Goal: Answer question/provide support: Share knowledge or assist other users

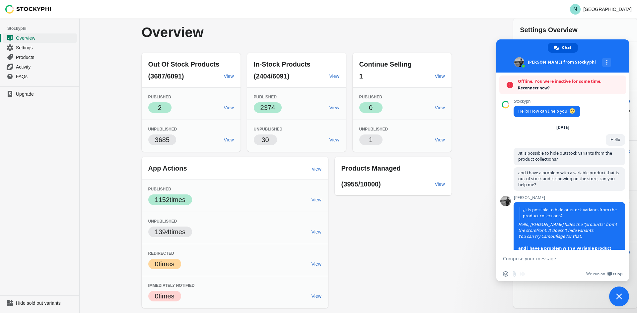
scroll to position [20, 0]
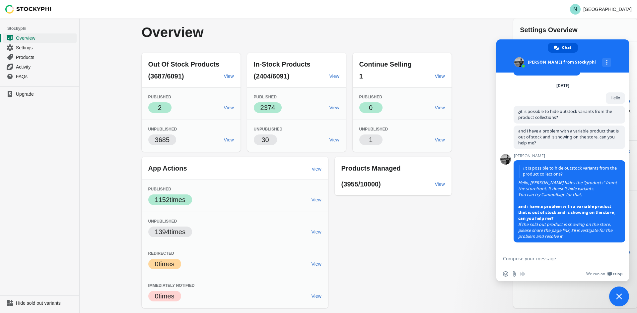
paste textarea "[URL][DOMAIN_NAME][PERSON_NAME]"
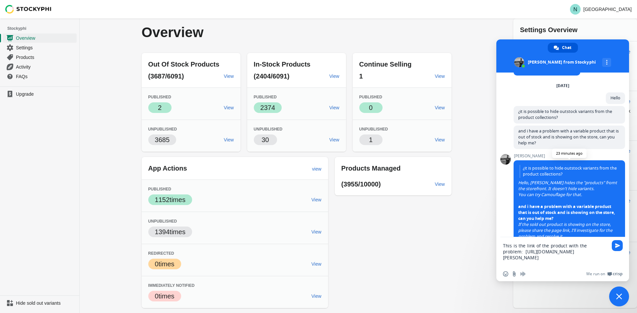
scroll to position [33, 0]
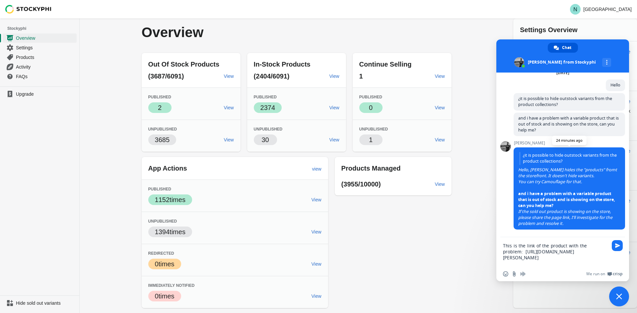
click at [555, 182] on span "You can try Camouflage for that." at bounding box center [550, 182] width 64 height 6
click at [545, 246] on textarea "This is the link of the product with the problem: [URL][DOMAIN_NAME][PERSON_NAM…" at bounding box center [555, 255] width 105 height 24
click at [547, 246] on textarea "This is the link of the product with the problem: [URL][DOMAIN_NAME][PERSON_NAM…" at bounding box center [555, 255] width 105 height 24
type textarea "This is the link of the variable product with the problem: [URL][DOMAIN_NAME][P…"
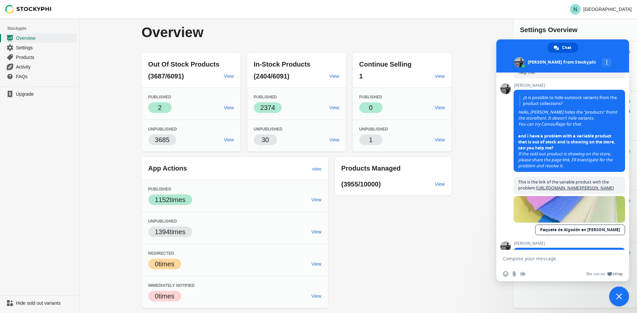
scroll to position [197, 0]
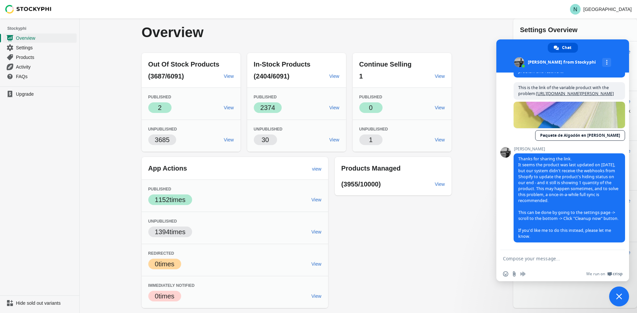
click at [551, 257] on textarea "Compose your message..." at bounding box center [555, 259] width 105 height 6
drag, startPoint x: 535, startPoint y: 258, endPoint x: 459, endPoint y: 259, distance: 76.6
click at [459, 259] on body "Skip to content N Nails Station Stockyphi Overview Settings Products Activity F…" at bounding box center [318, 156] width 637 height 313
paste textarea "my store has many productos like 6091, it doesn't matter?"
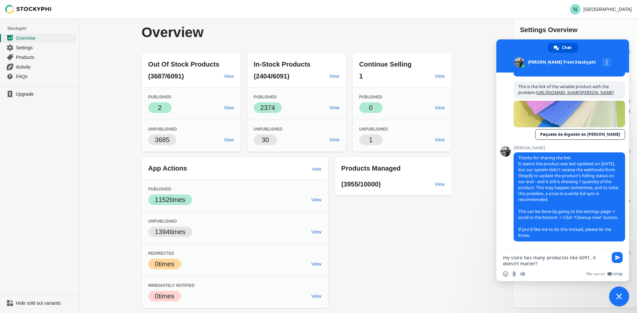
click at [535, 265] on textarea "my store has many productos like 6091, it doesn't matter?" at bounding box center [555, 261] width 105 height 12
paste textarea "it will work?"
type textarea "my store has many productos like 6091, it doesn't matter? it will work?"
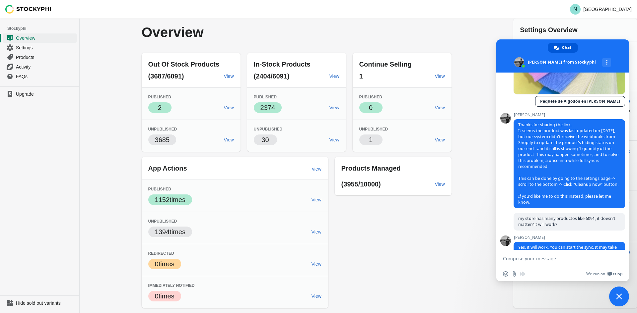
scroll to position [248, 0]
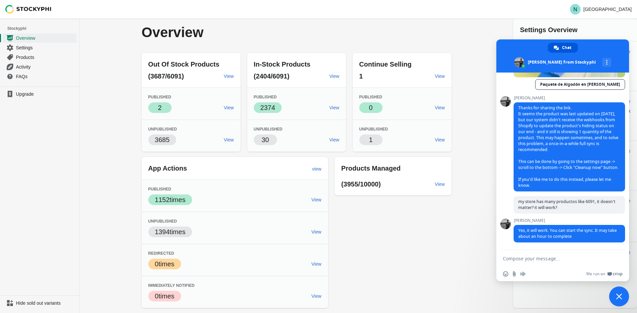
click at [543, 259] on textarea "Compose your message..." at bounding box center [555, 259] width 105 height 6
type textarea "ok i will do it"
drag, startPoint x: 556, startPoint y: 255, endPoint x: 493, endPoint y: 254, distance: 63.7
click at [493, 254] on body "Skip to content N Nails Station Stockyphi Overview Settings Products Activity F…" at bounding box center [318, 156] width 637 height 313
drag, startPoint x: 539, startPoint y: 258, endPoint x: 471, endPoint y: 257, distance: 68.3
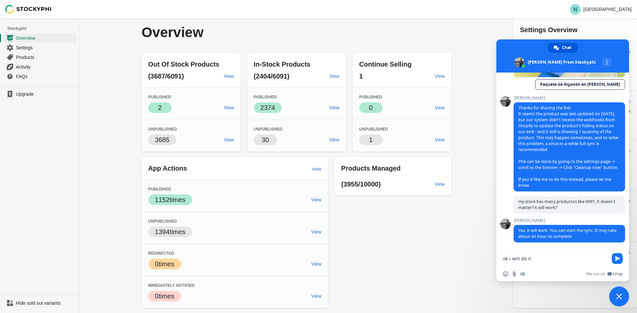
click at [471, 257] on body "Skip to content N Nails Station Stockyphi Overview Settings Products Activity F…" at bounding box center [318, 156] width 637 height 313
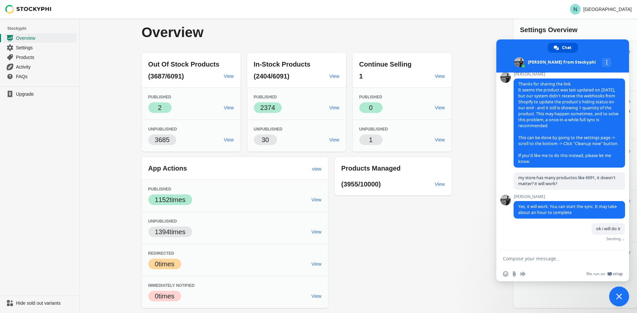
scroll to position [265, 0]
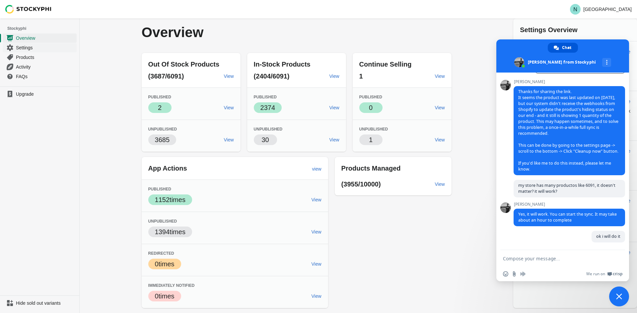
click at [29, 47] on span "Settings" at bounding box center [45, 47] width 59 height 7
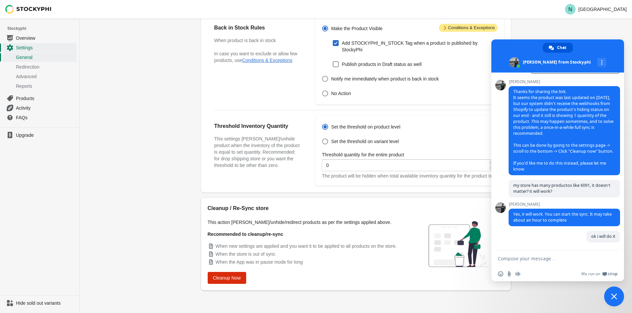
scroll to position [171, 0]
click at [225, 279] on span "Cleanup Now" at bounding box center [227, 278] width 28 height 5
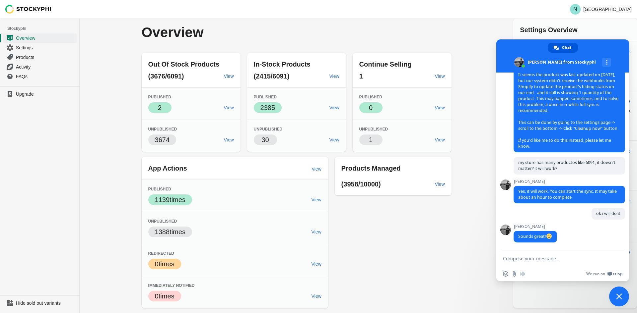
click at [413, 237] on div "Out Of Stock Products (3676/6091) View Published Success 2 View Unpublished 367…" at bounding box center [293, 178] width 316 height 261
click at [551, 256] on textarea "Compose your message..." at bounding box center [555, 259] width 105 height 6
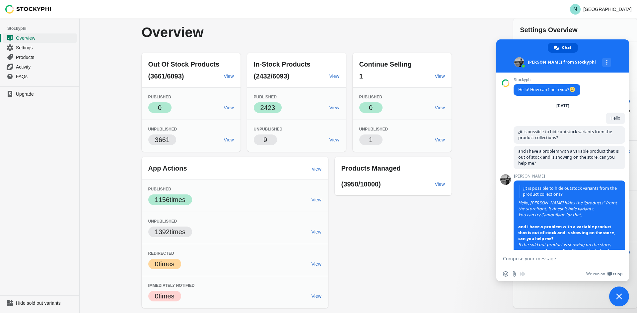
scroll to position [288, 0]
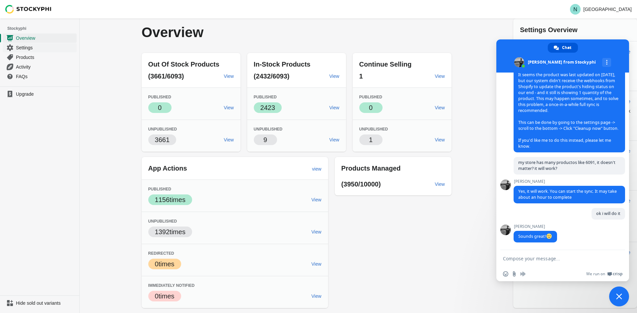
click at [23, 52] on link "Settings" at bounding box center [40, 48] width 74 height 10
click at [25, 55] on span "Products" at bounding box center [45, 57] width 59 height 7
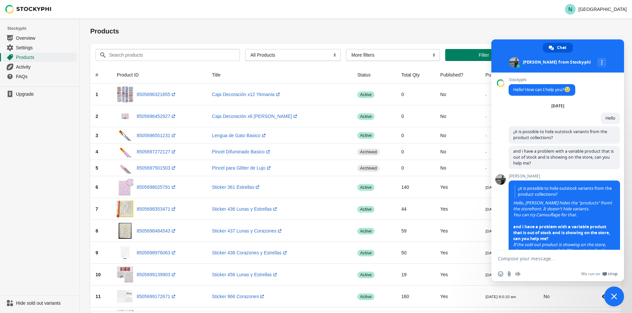
scroll to position [288, 0]
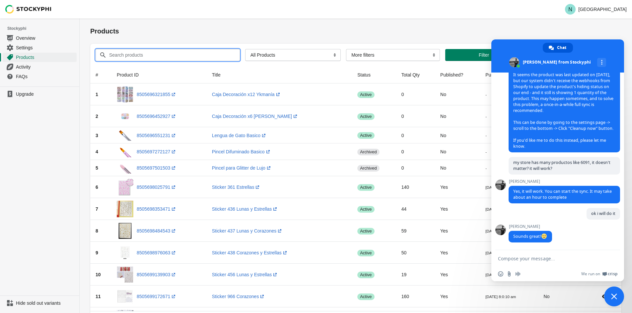
click at [191, 56] on input "Search products" at bounding box center [168, 55] width 119 height 12
paste input "Paquete de Algodón en [PERSON_NAME]"
type input "Paquete de Algodón en [PERSON_NAME]"
click at [90, 19] on button "Submit" at bounding box center [99, 22] width 19 height 7
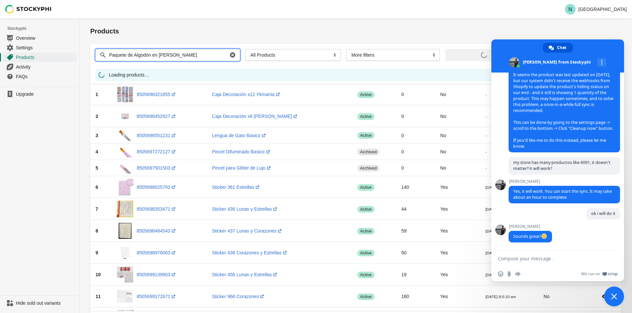
click at [615, 297] on span "Close chat" at bounding box center [614, 297] width 6 height 6
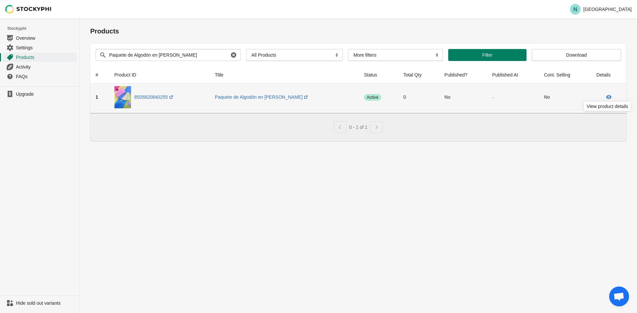
click at [607, 97] on icon at bounding box center [608, 97] width 7 height 7
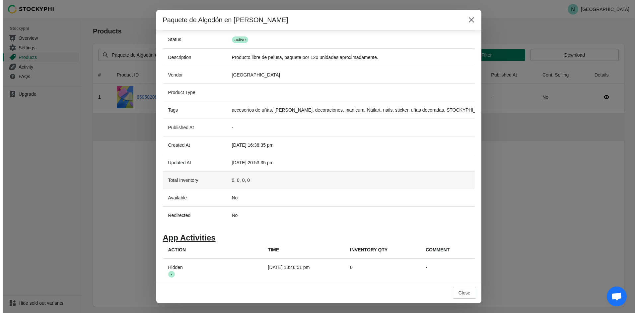
scroll to position [105, 0]
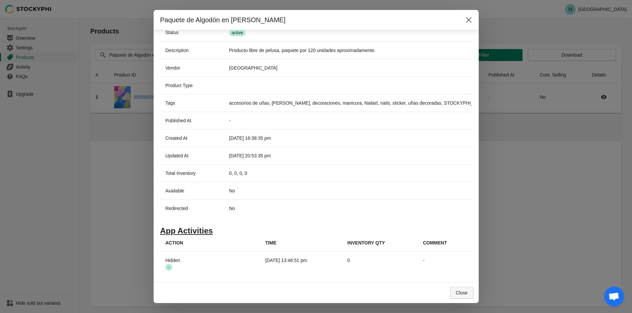
click at [467, 294] on span "Close" at bounding box center [462, 293] width 12 height 5
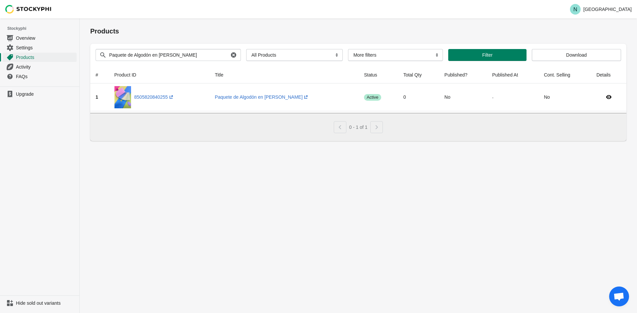
click at [436, 218] on div "Products Submit Search products Paquete de Algodón en cuadros Clear All Product…" at bounding box center [358, 166] width 557 height 295
